Goal: Task Accomplishment & Management: Use online tool/utility

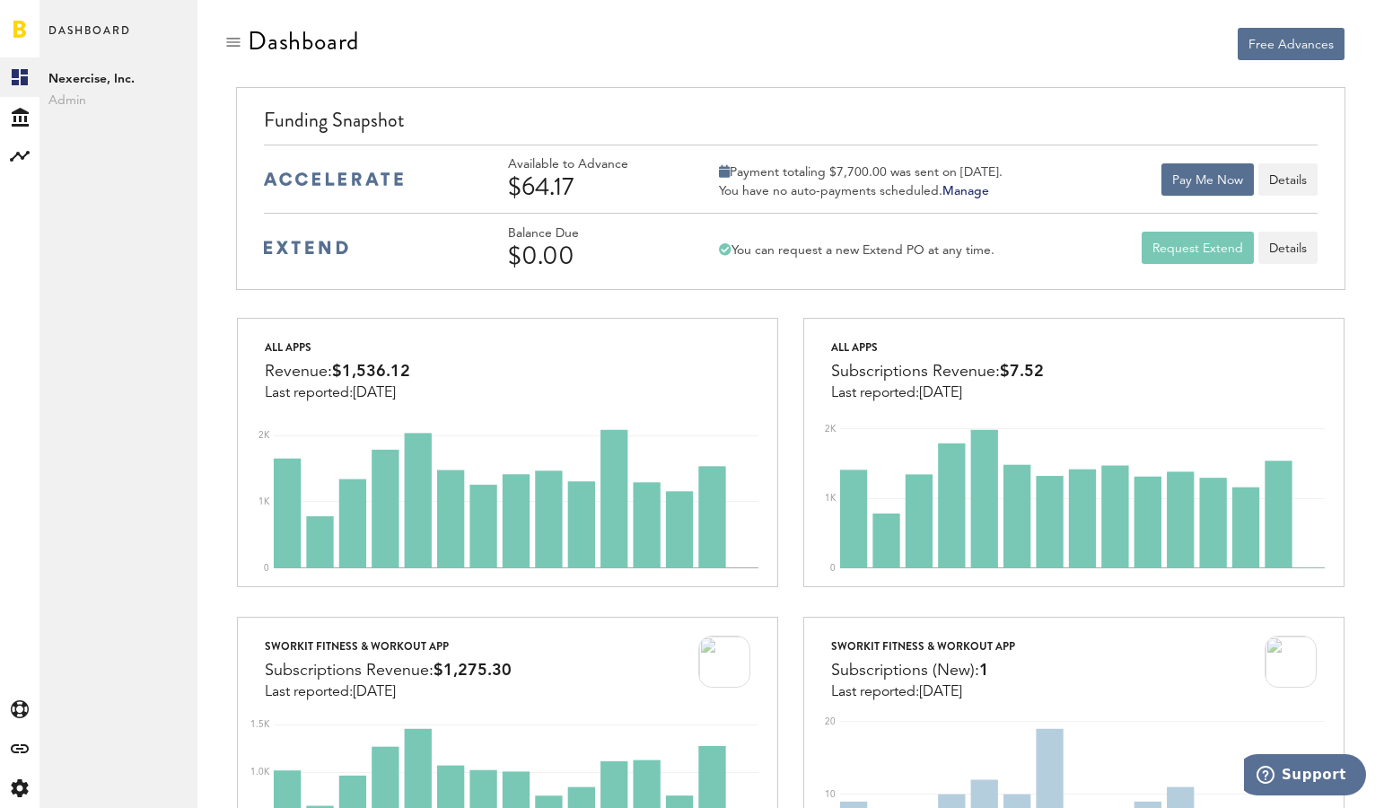
click at [1017, 61] on div "Free Advances" at bounding box center [790, 58] width 1132 height 62
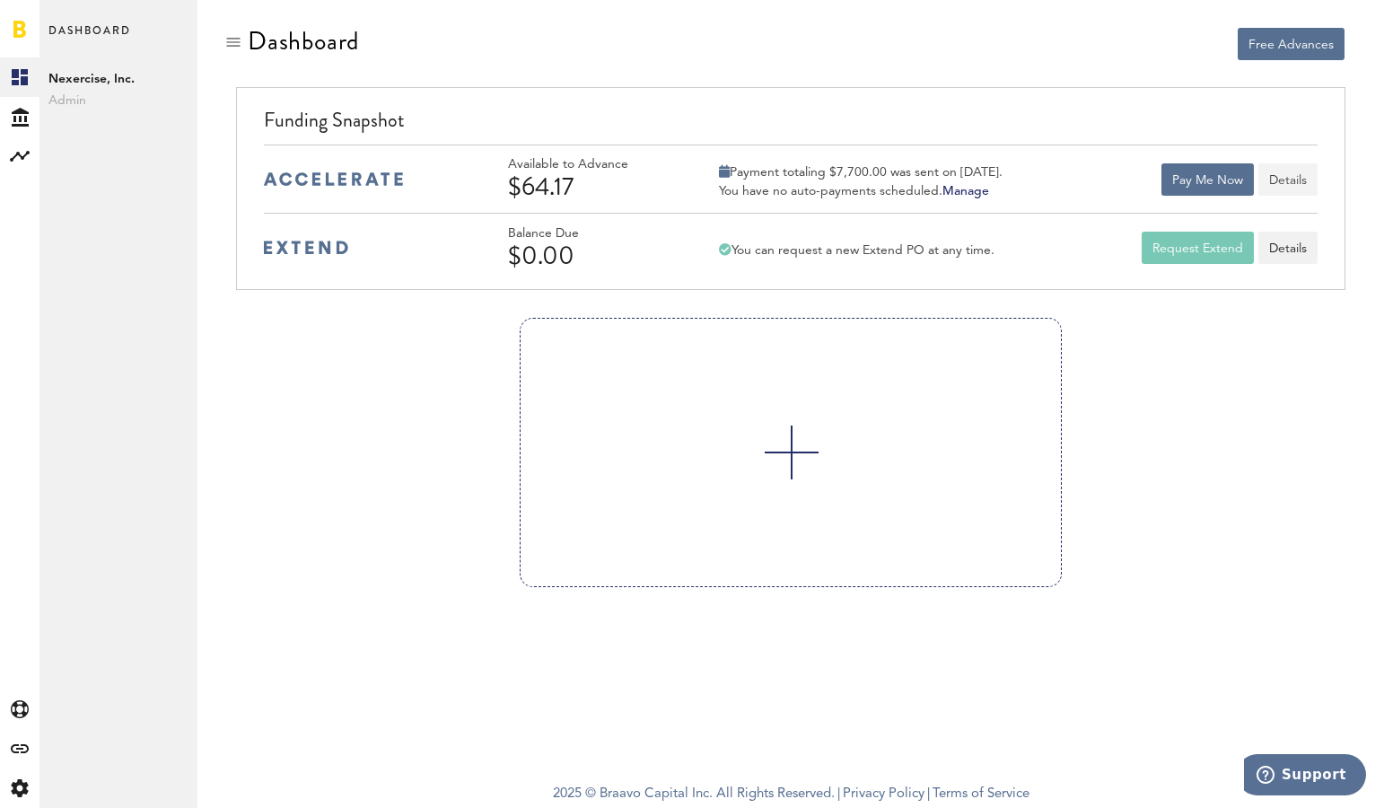
click at [1294, 182] on button "Details" at bounding box center [1287, 179] width 59 height 32
